Goal: Check status: Check status

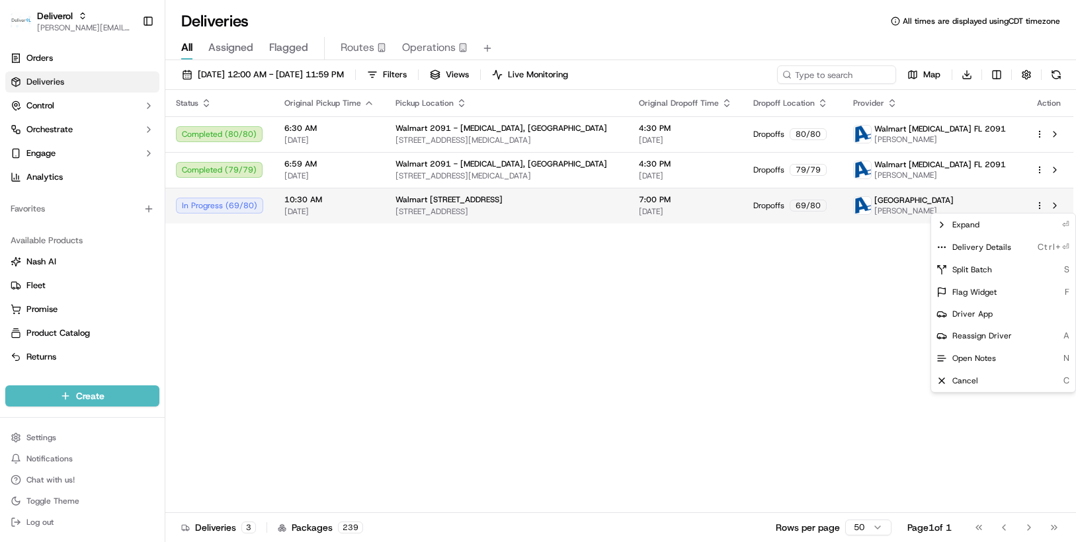
click at [1037, 206] on html "Deliverol [PERSON_NAME][EMAIL_ADDRESS][PERSON_NAME][DOMAIN_NAME] Toggle Sidebar…" at bounding box center [538, 271] width 1076 height 542
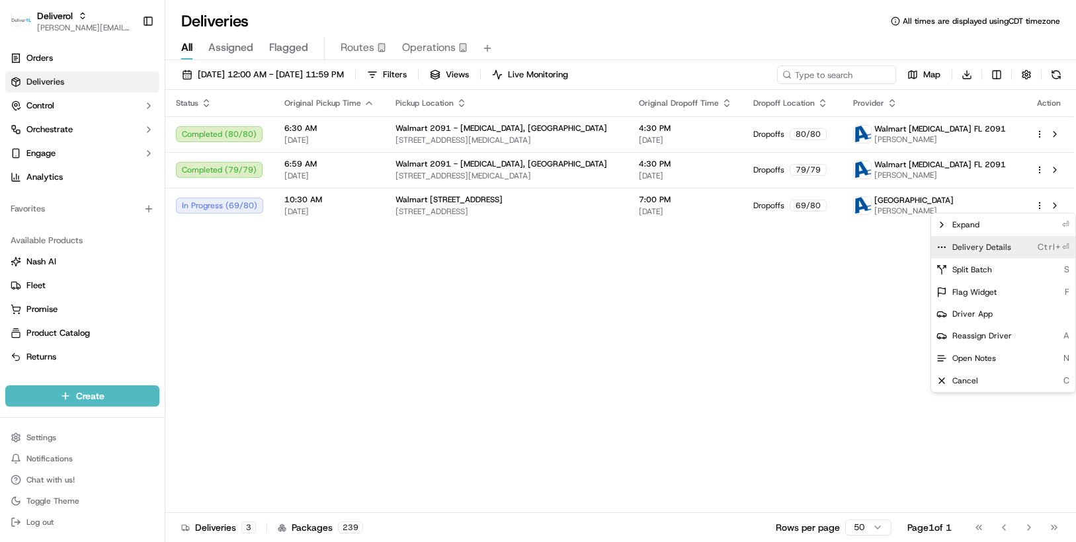
click at [1000, 245] on span "Delivery Details" at bounding box center [981, 247] width 59 height 11
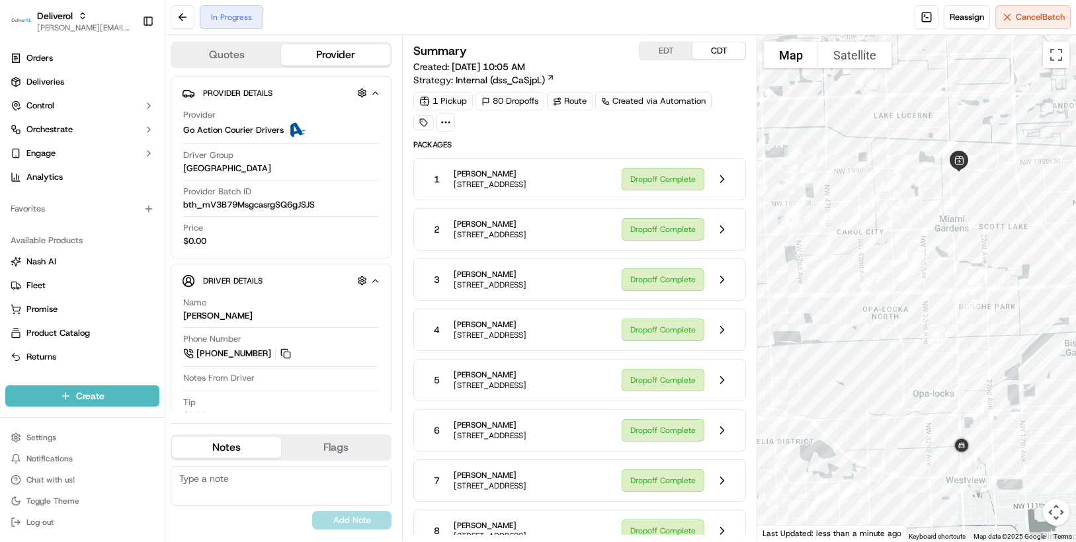
drag, startPoint x: 824, startPoint y: 482, endPoint x: 856, endPoint y: 305, distance: 180.0
click at [856, 305] on div at bounding box center [916, 288] width 319 height 506
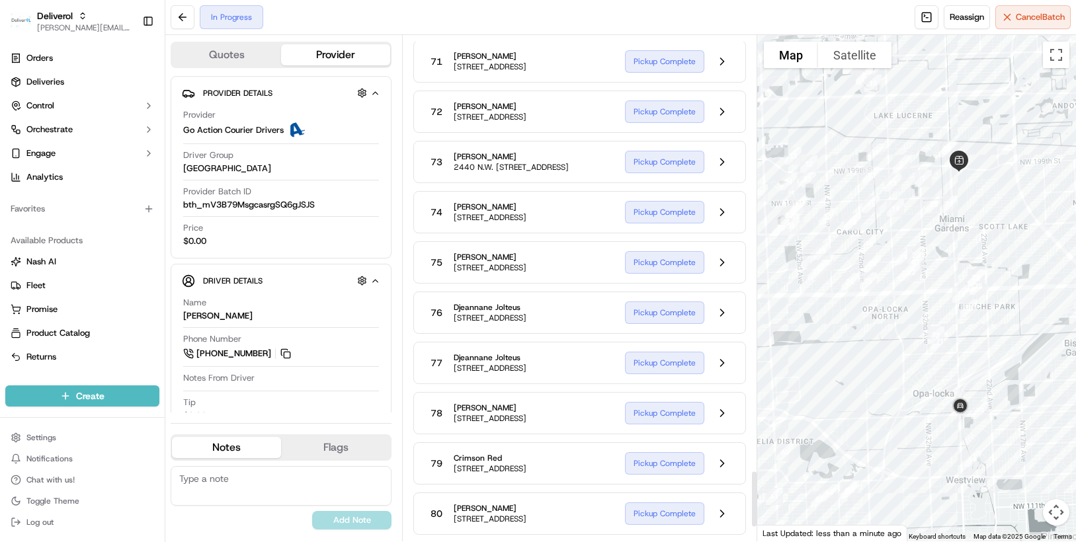
scroll to position [3919, 0]
click at [719, 225] on button at bounding box center [721, 212] width 25 height 25
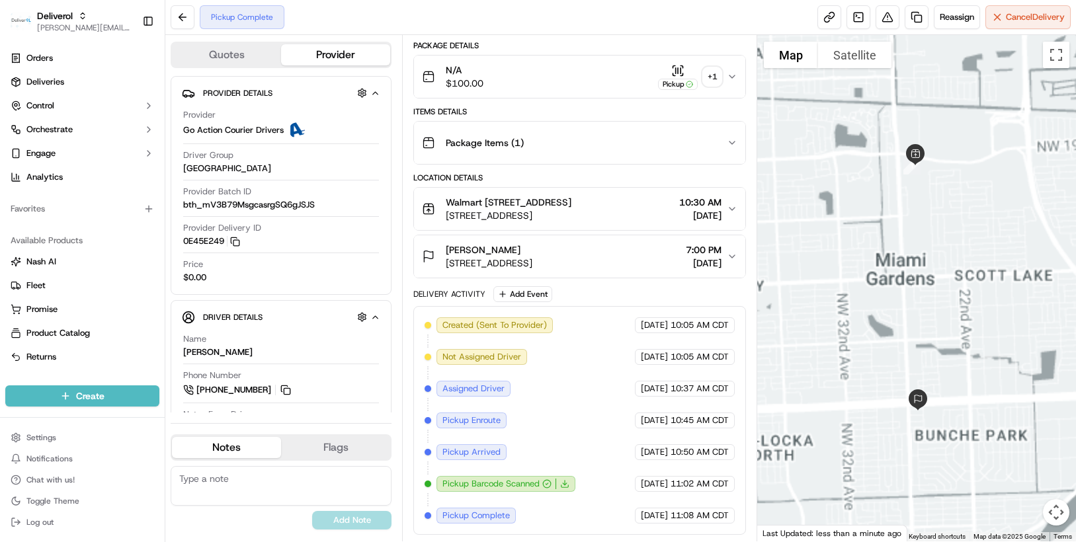
scroll to position [200, 0]
click at [719, 299] on div "Delivery Activity Add Event" at bounding box center [579, 294] width 333 height 16
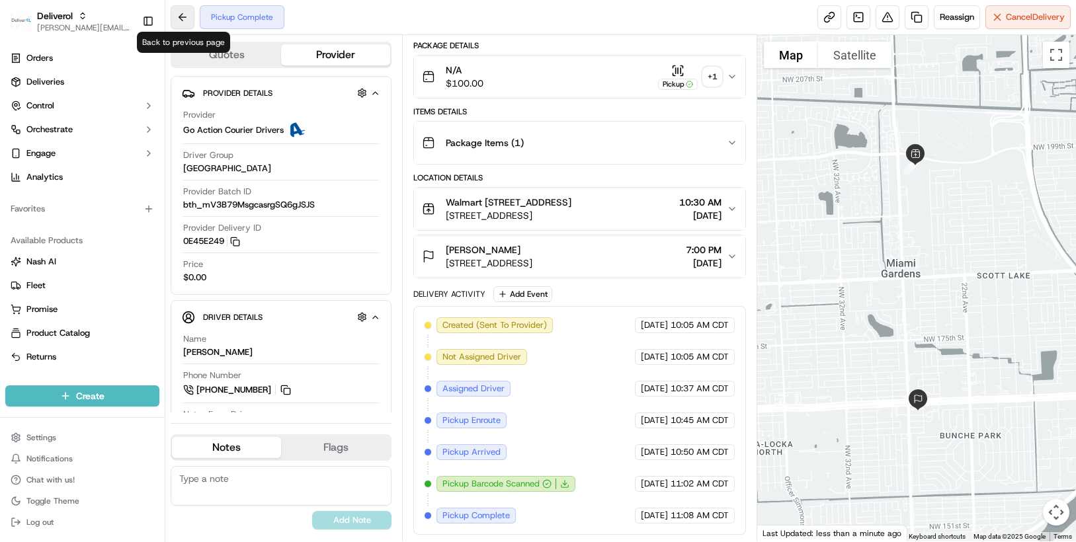
click at [186, 17] on button at bounding box center [183, 17] width 24 height 24
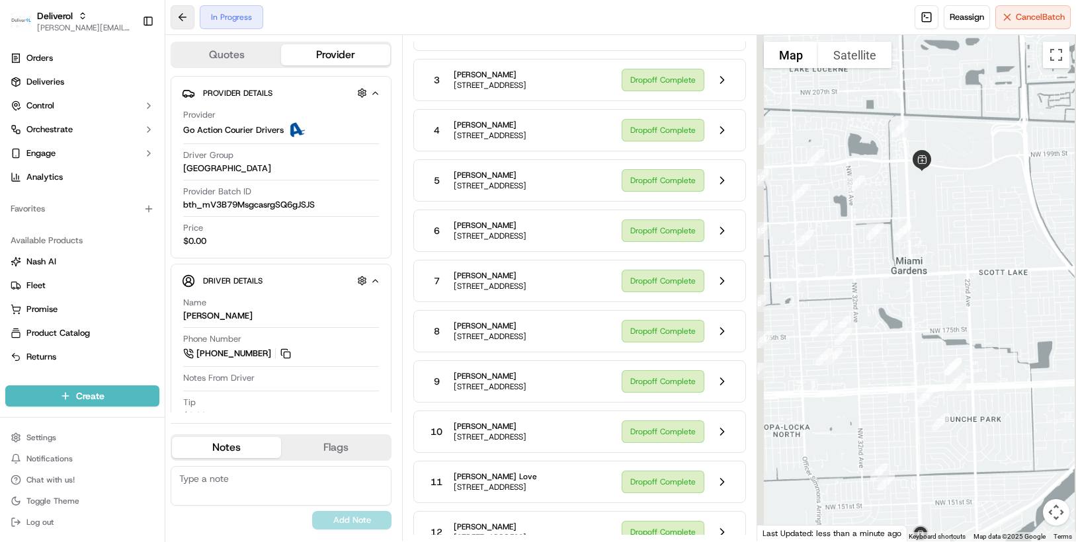
scroll to position [3919, 0]
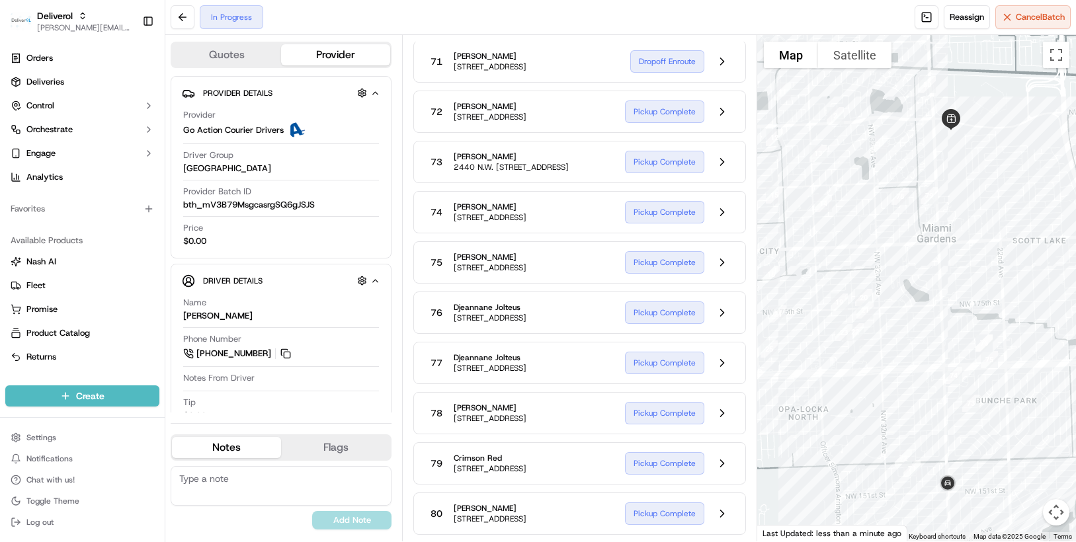
drag, startPoint x: 982, startPoint y: 469, endPoint x: 910, endPoint y: 300, distance: 183.3
click at [910, 300] on div at bounding box center [916, 288] width 319 height 506
